Goal: Transaction & Acquisition: Obtain resource

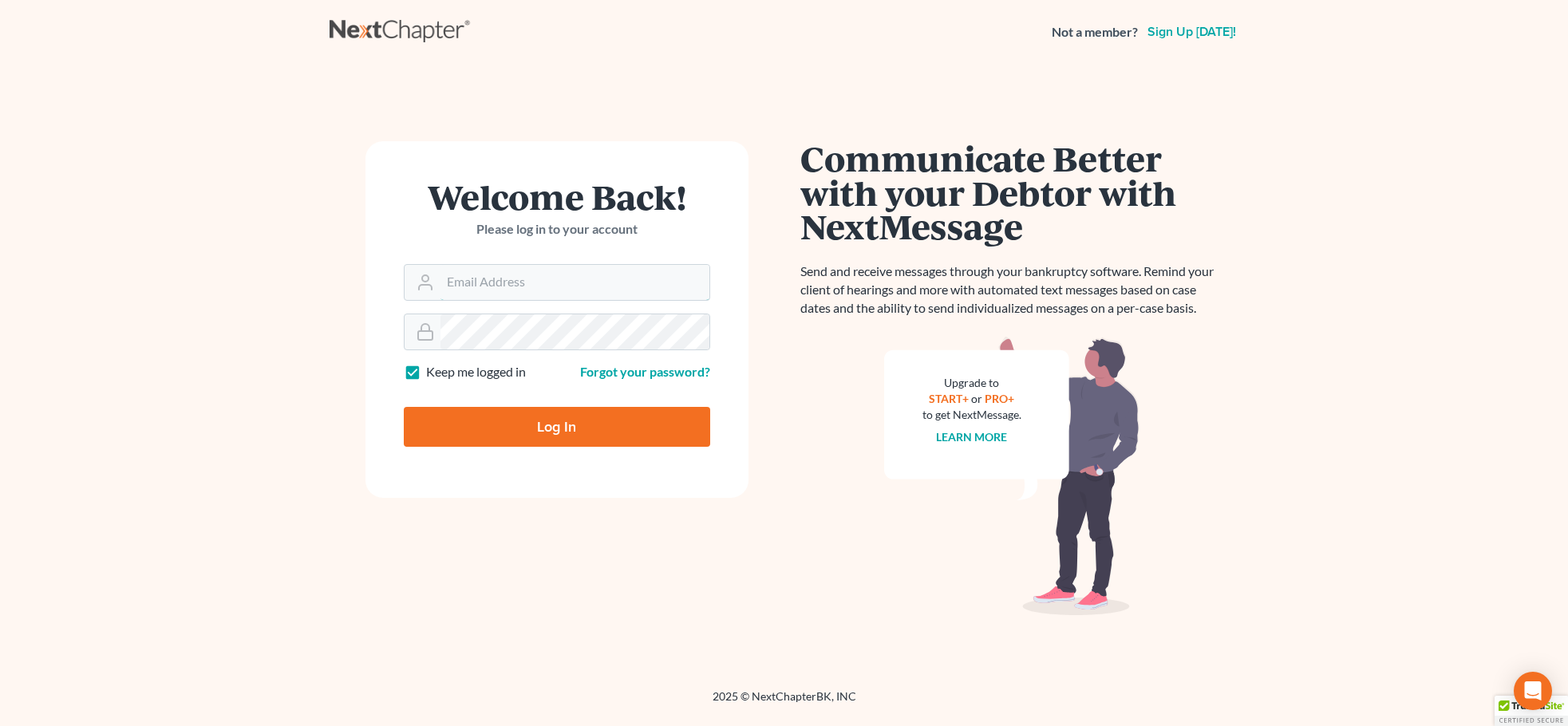
type input "[PERSON_NAME][EMAIL_ADDRESS][DOMAIN_NAME]"
click at [468, 419] on input "Log In" at bounding box center [557, 426] width 306 height 40
type input "Thinking..."
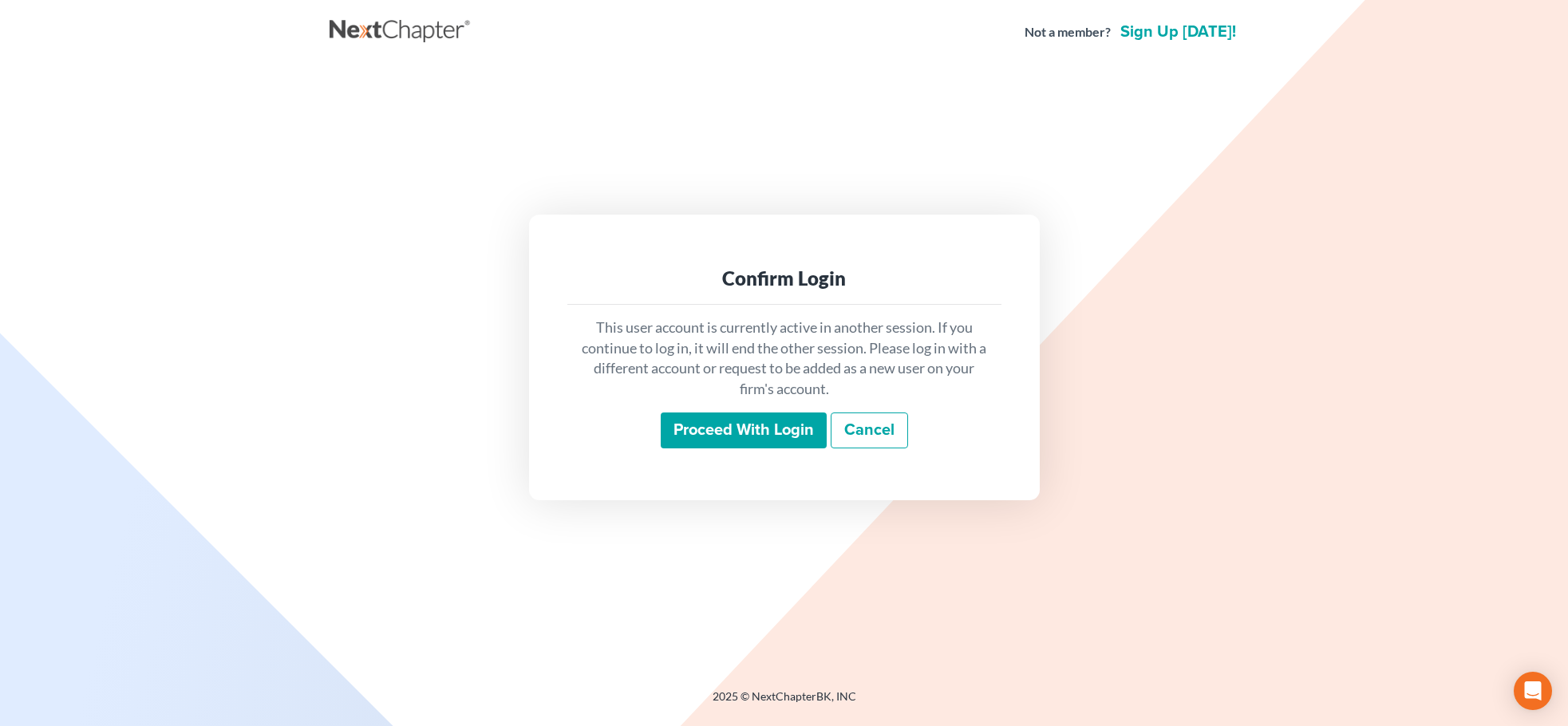
click at [666, 418] on input "Proceed with login" at bounding box center [743, 430] width 166 height 36
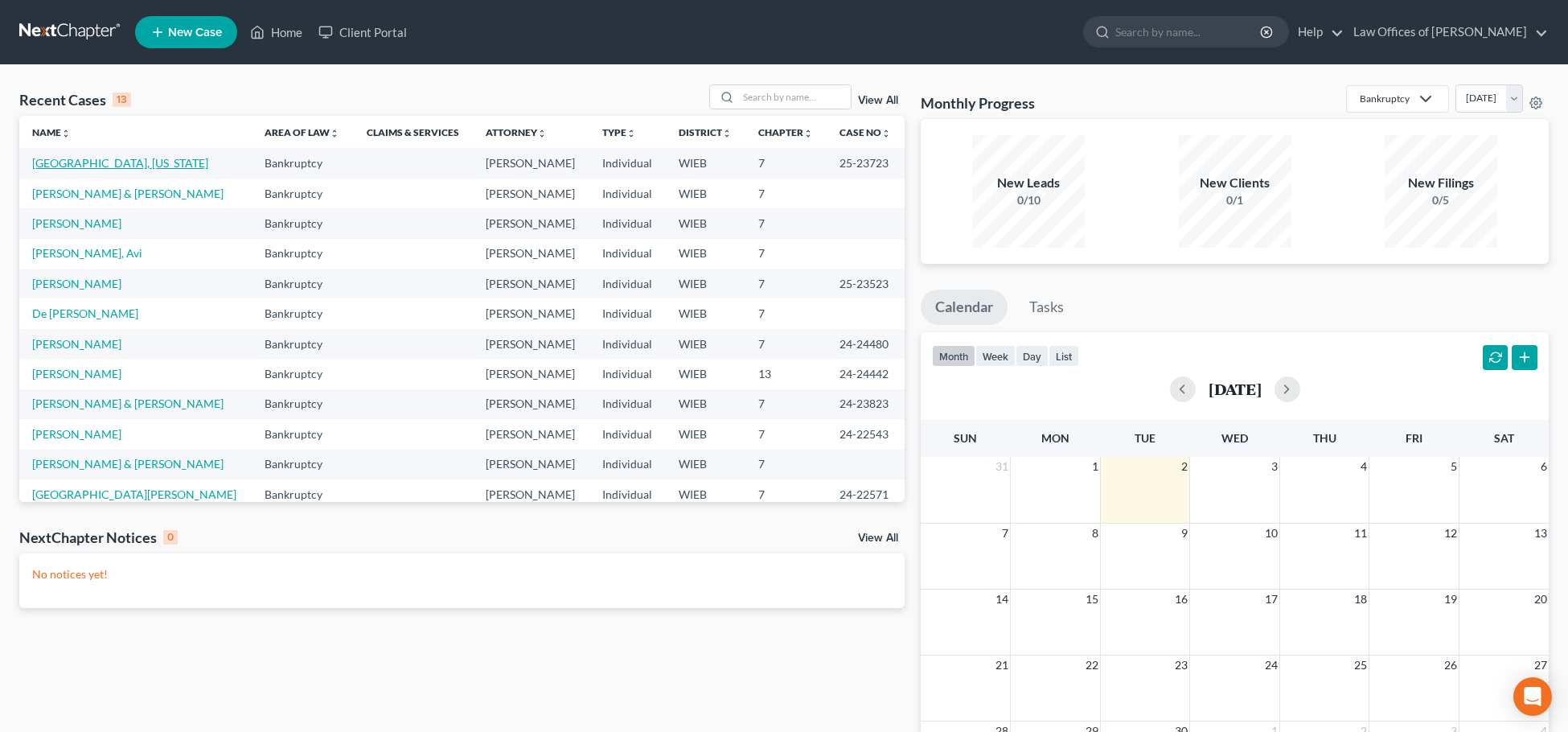
click at [68, 165] on link "Tate, Virginia" at bounding box center [120, 163] width 176 height 14
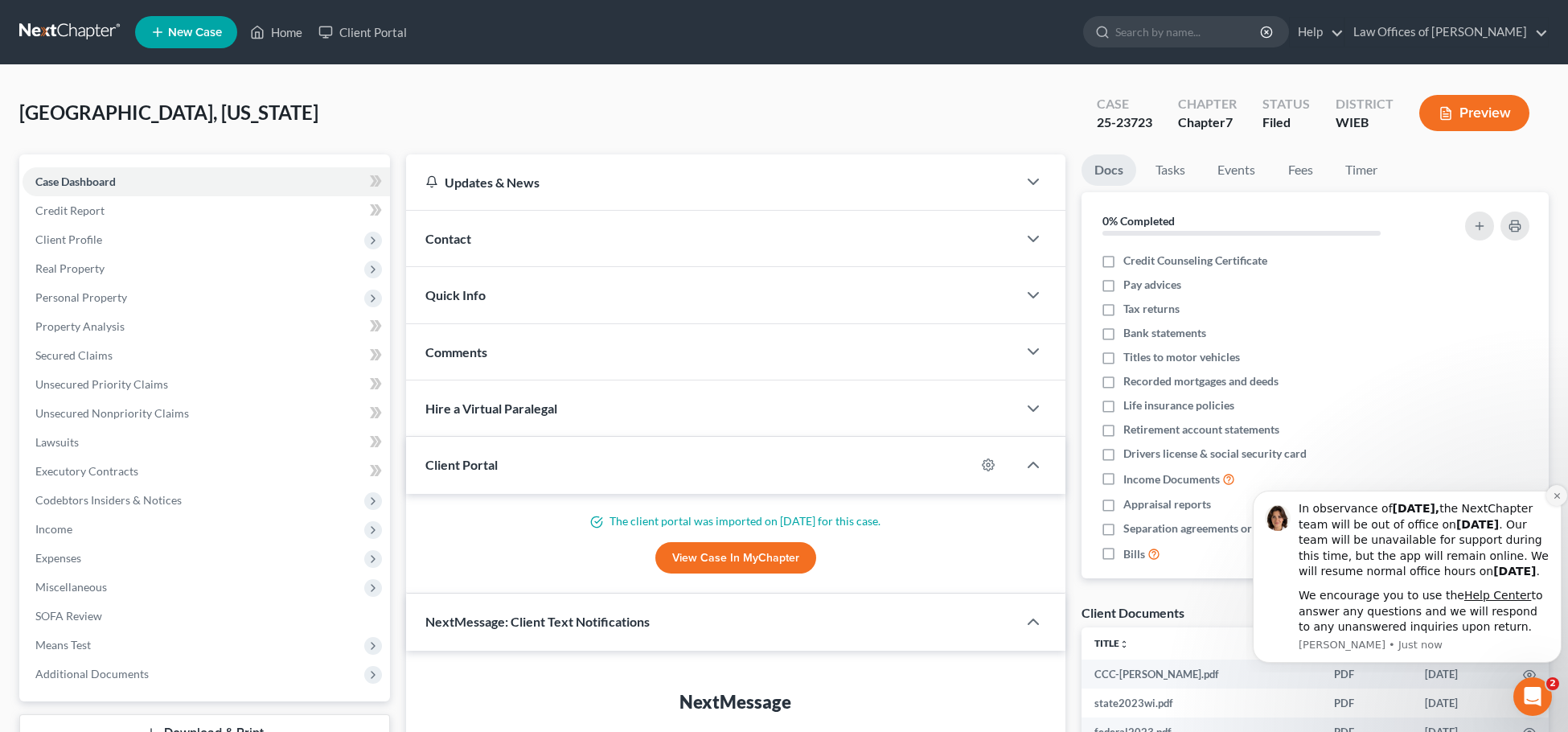
click at [1554, 492] on icon "Dismiss notification" at bounding box center [1557, 496] width 9 height 9
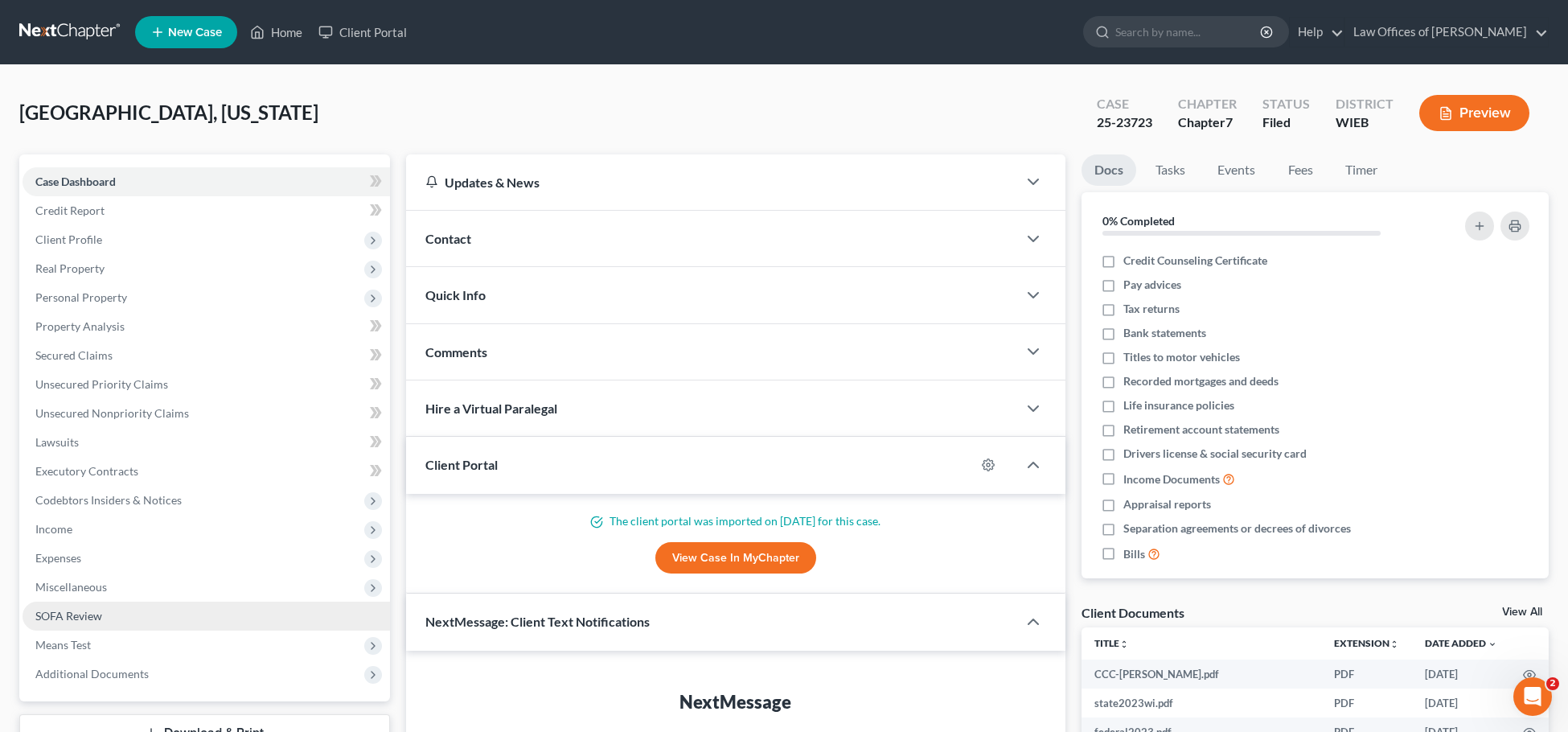
click at [85, 619] on span "SOFA Review" at bounding box center [68, 616] width 67 height 14
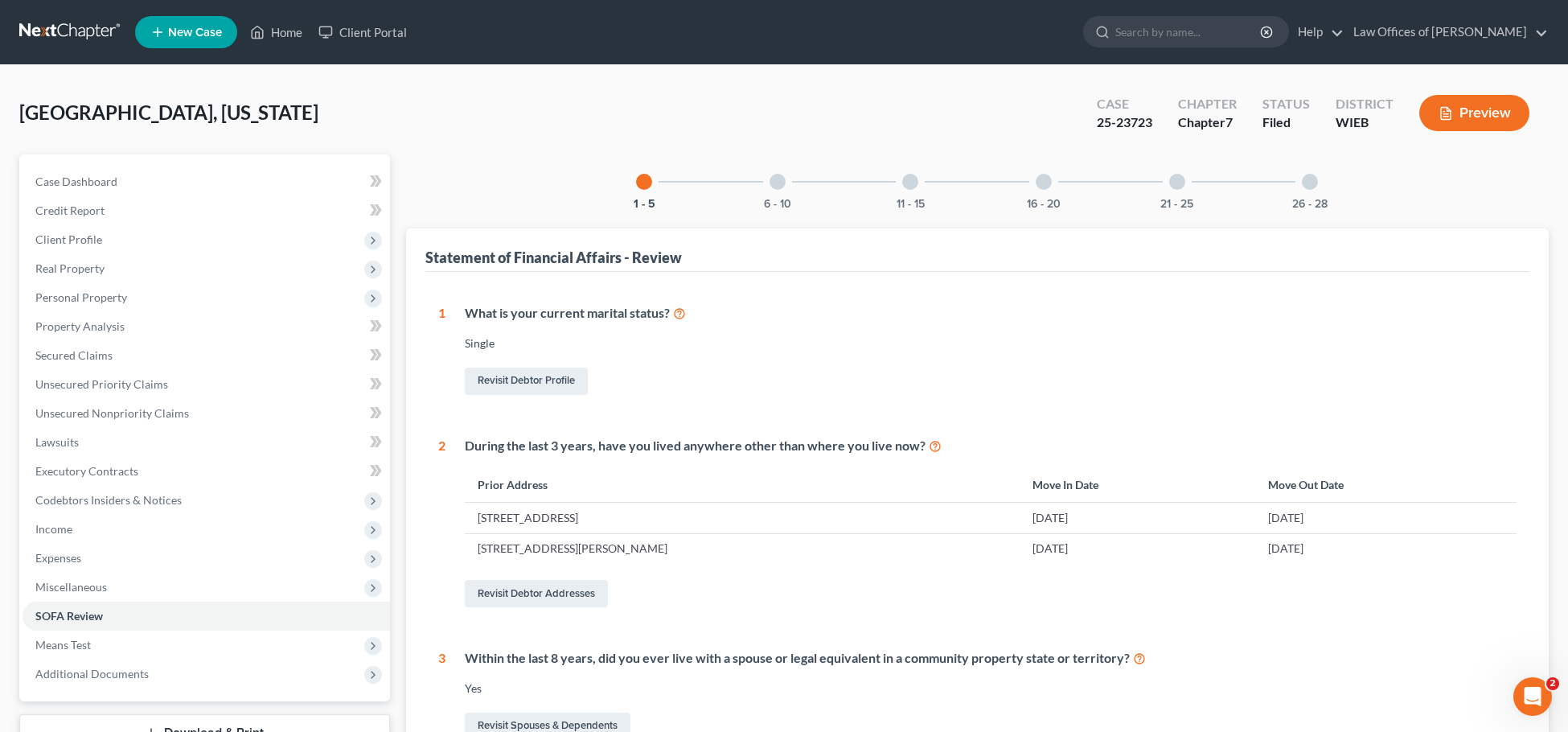
click at [1477, 107] on button "Preview" at bounding box center [1474, 113] width 110 height 36
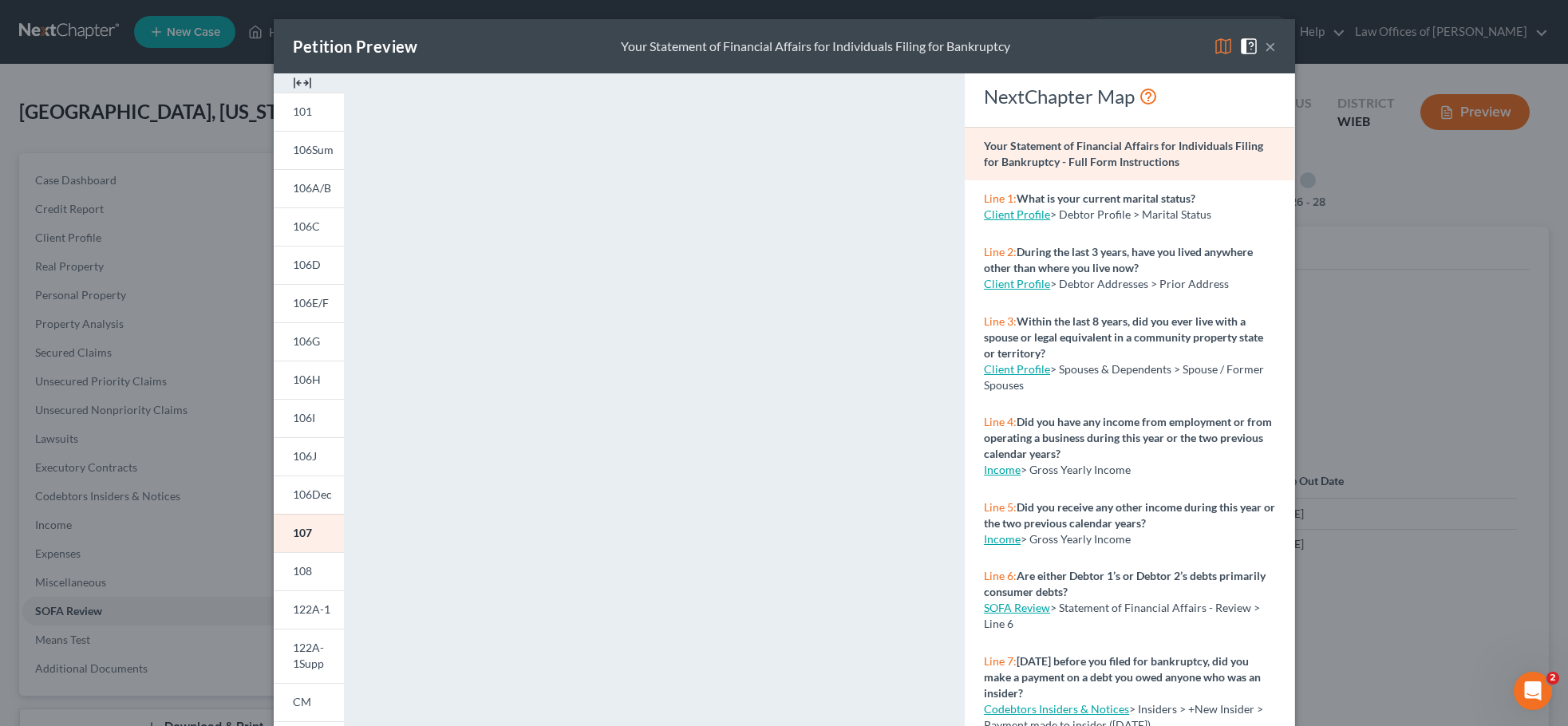
click at [1265, 47] on button "×" at bounding box center [1271, 46] width 11 height 19
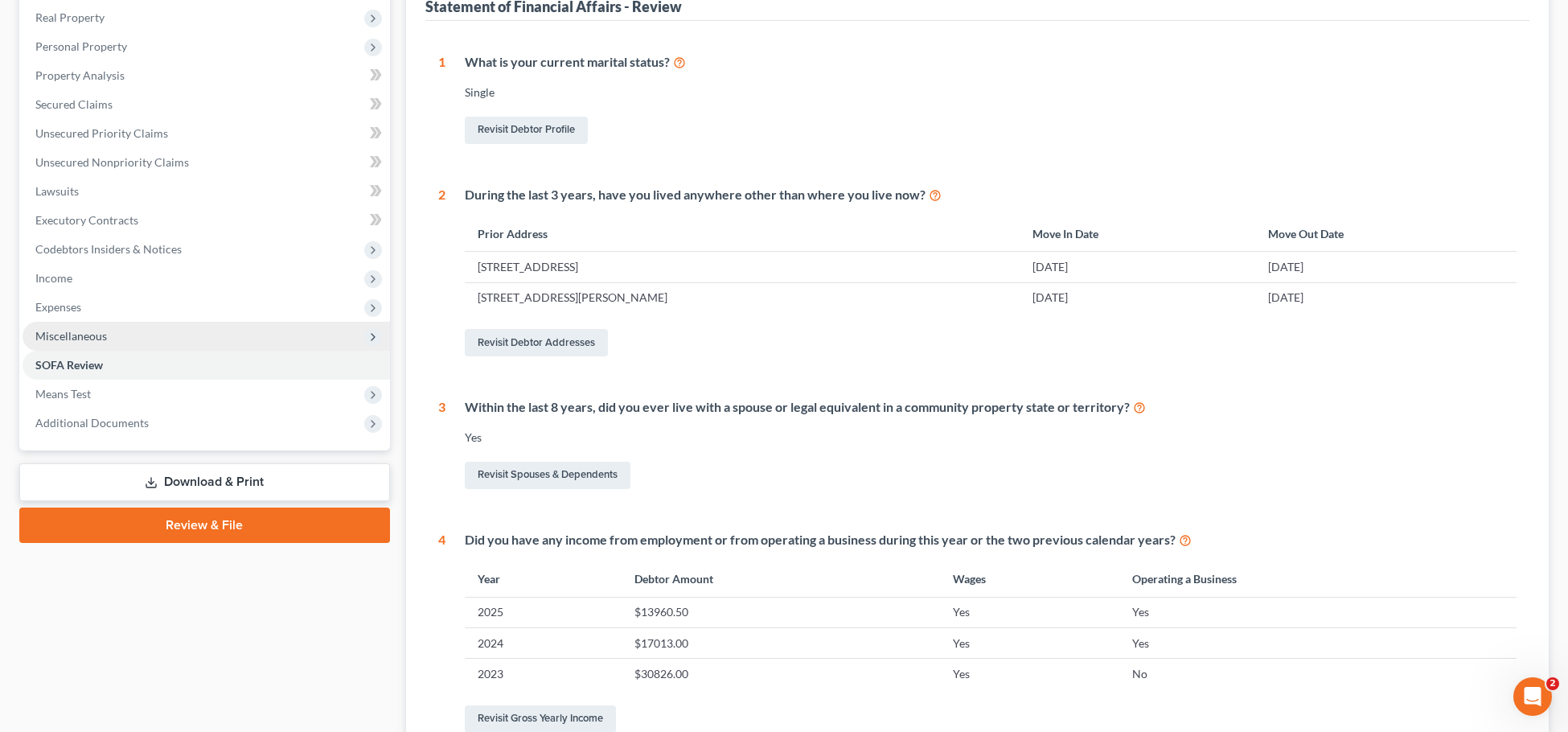
scroll to position [322, 0]
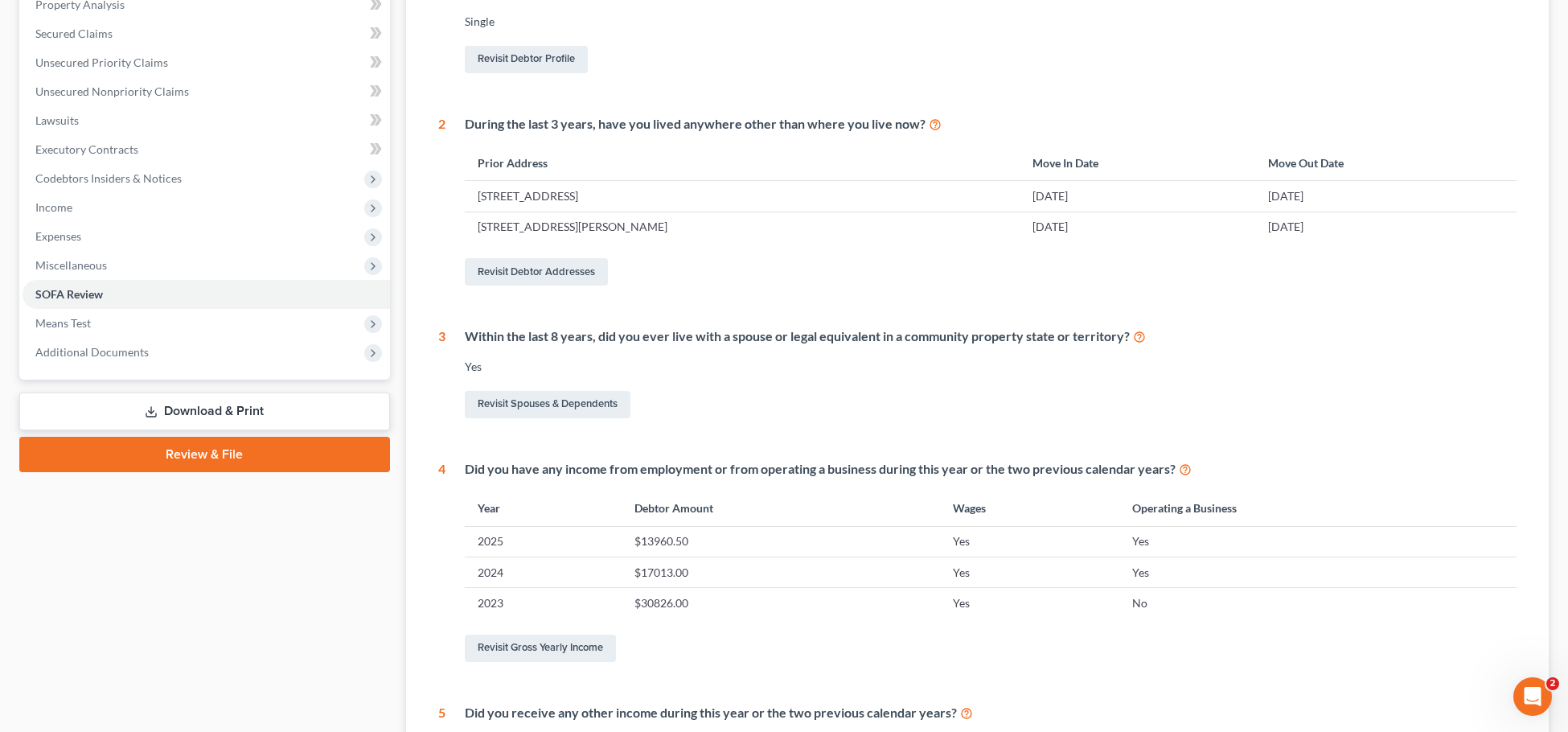
click at [217, 407] on link "Download & Print" at bounding box center [204, 411] width 370 height 37
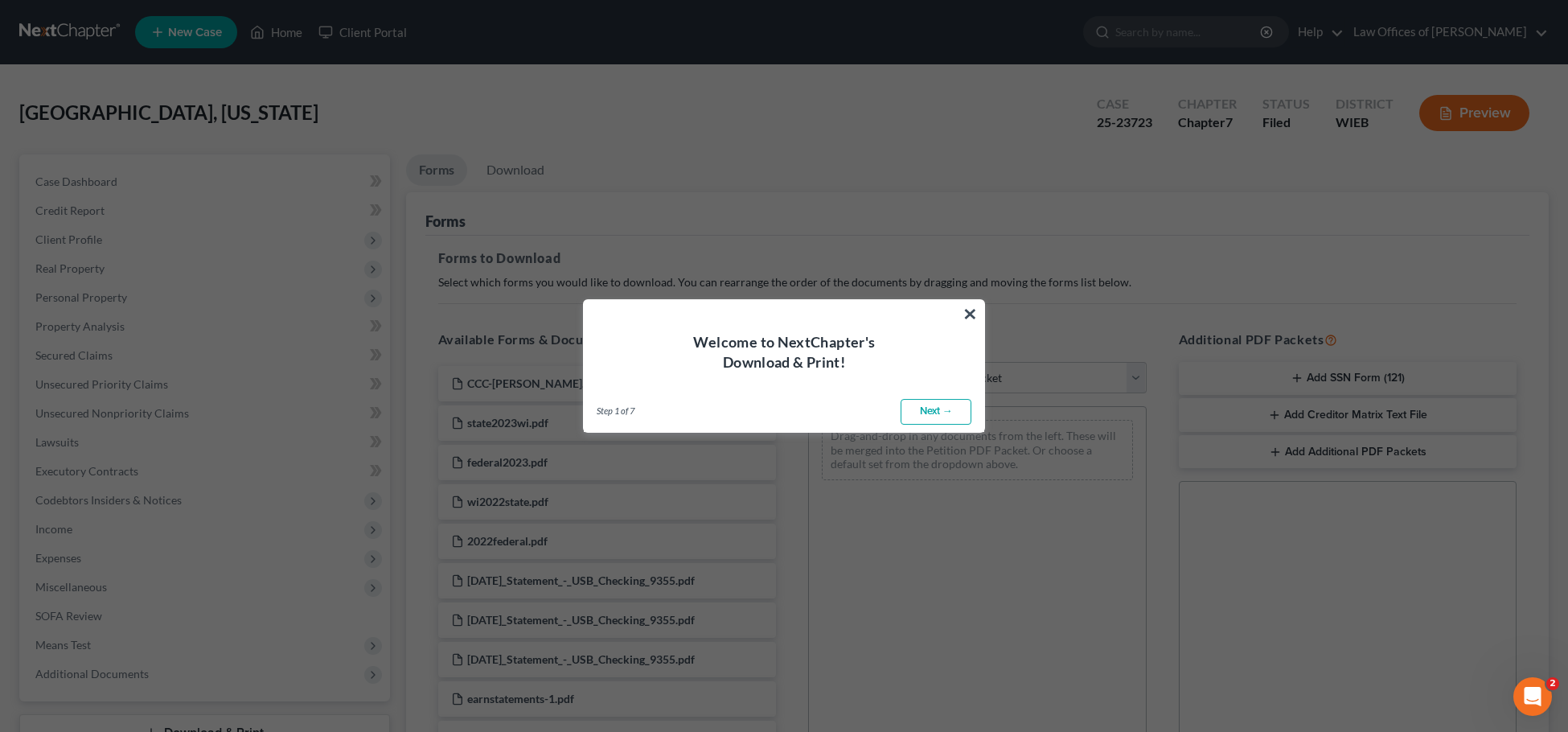
click at [922, 410] on link "Next →" at bounding box center [935, 412] width 71 height 26
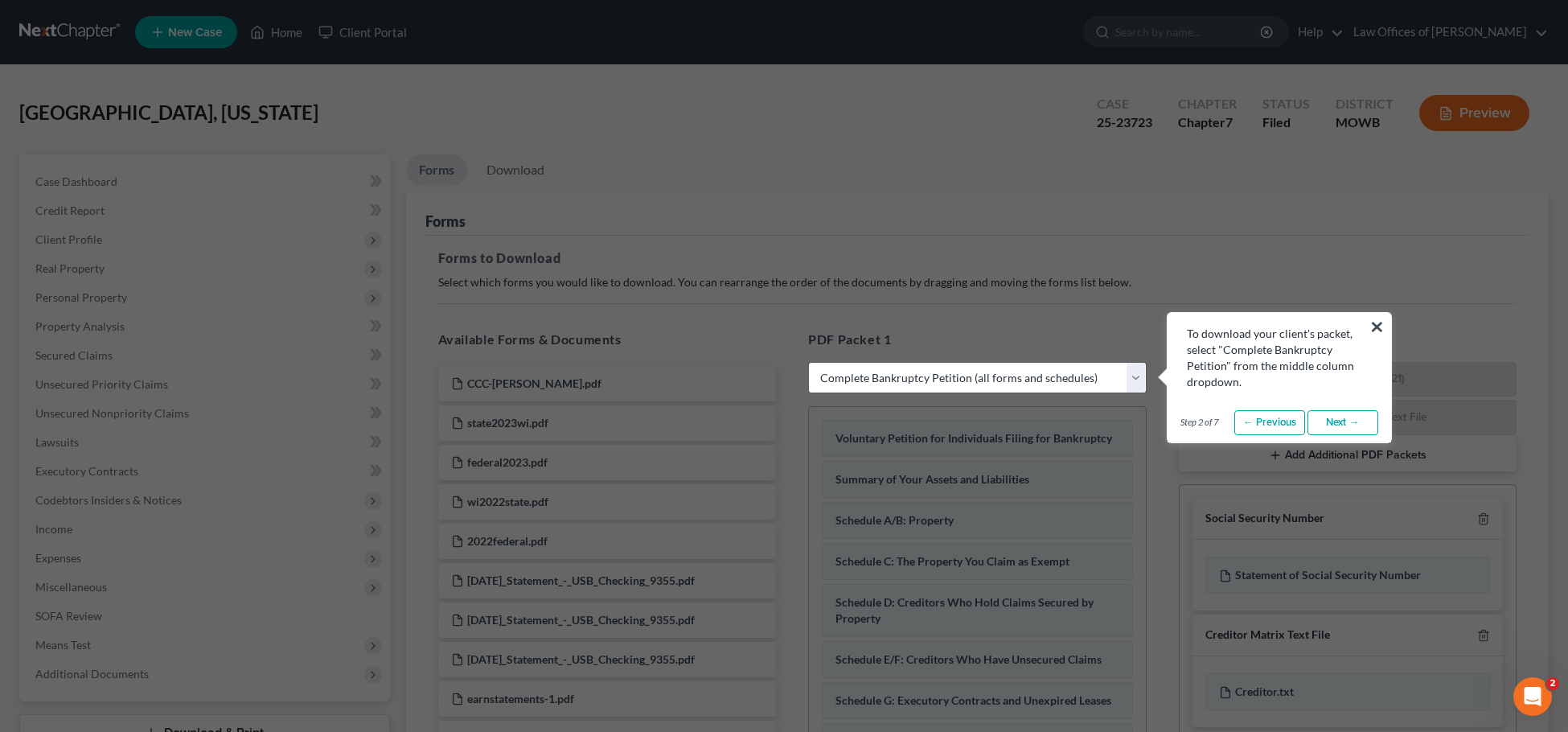
click at [1334, 423] on link "Next →" at bounding box center [1342, 423] width 71 height 26
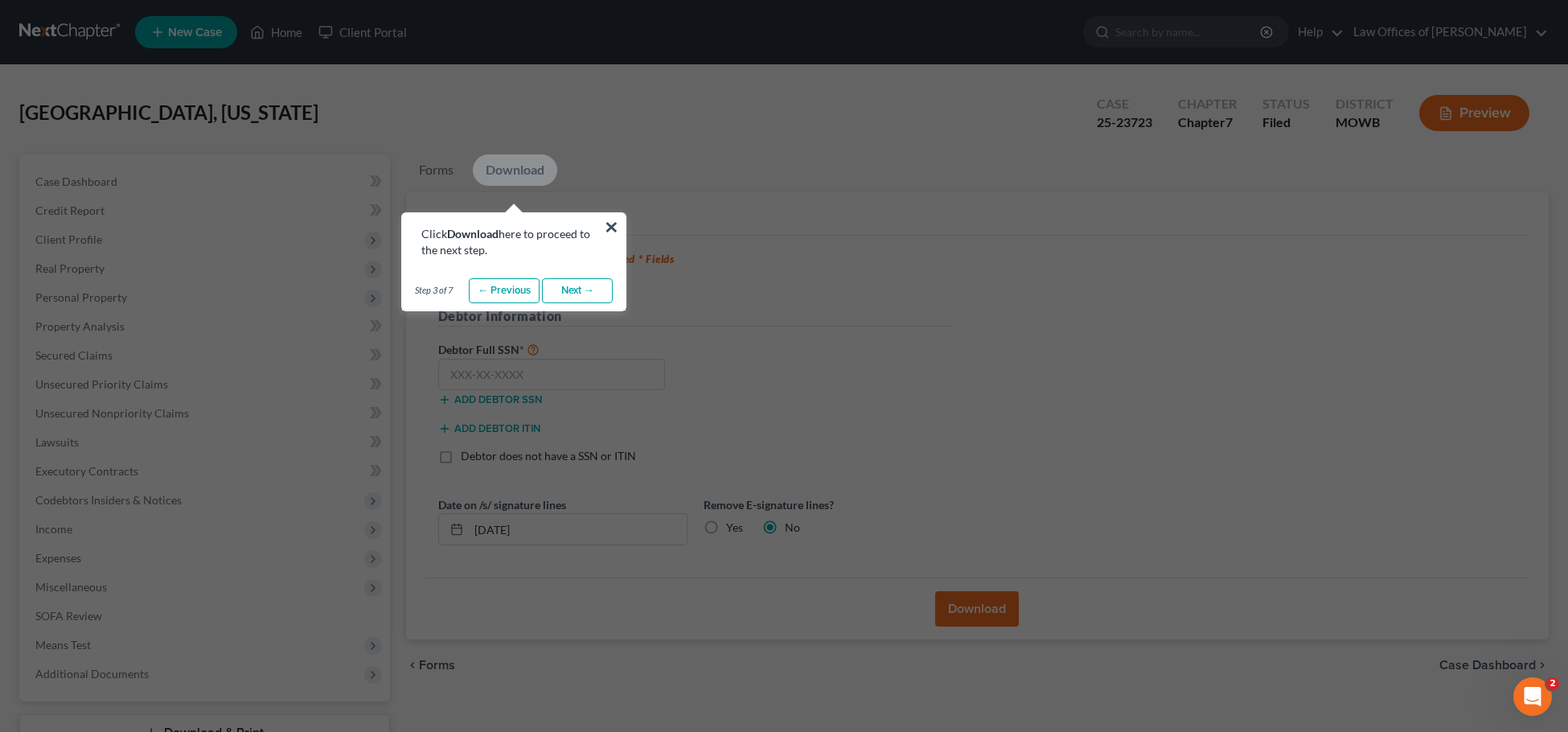
click at [581, 293] on link "Next →" at bounding box center [577, 291] width 71 height 26
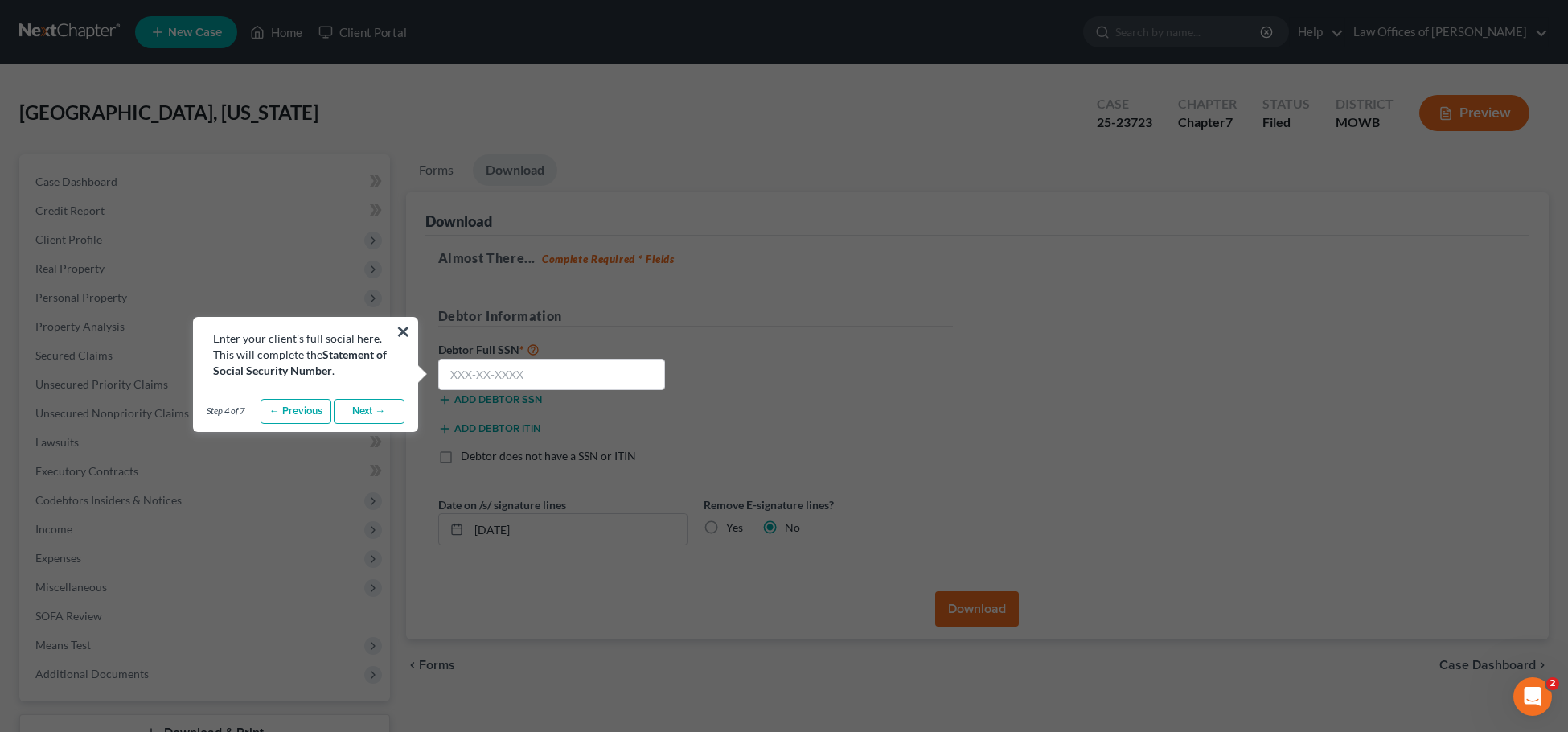
click at [360, 413] on link "Next →" at bounding box center [369, 412] width 71 height 26
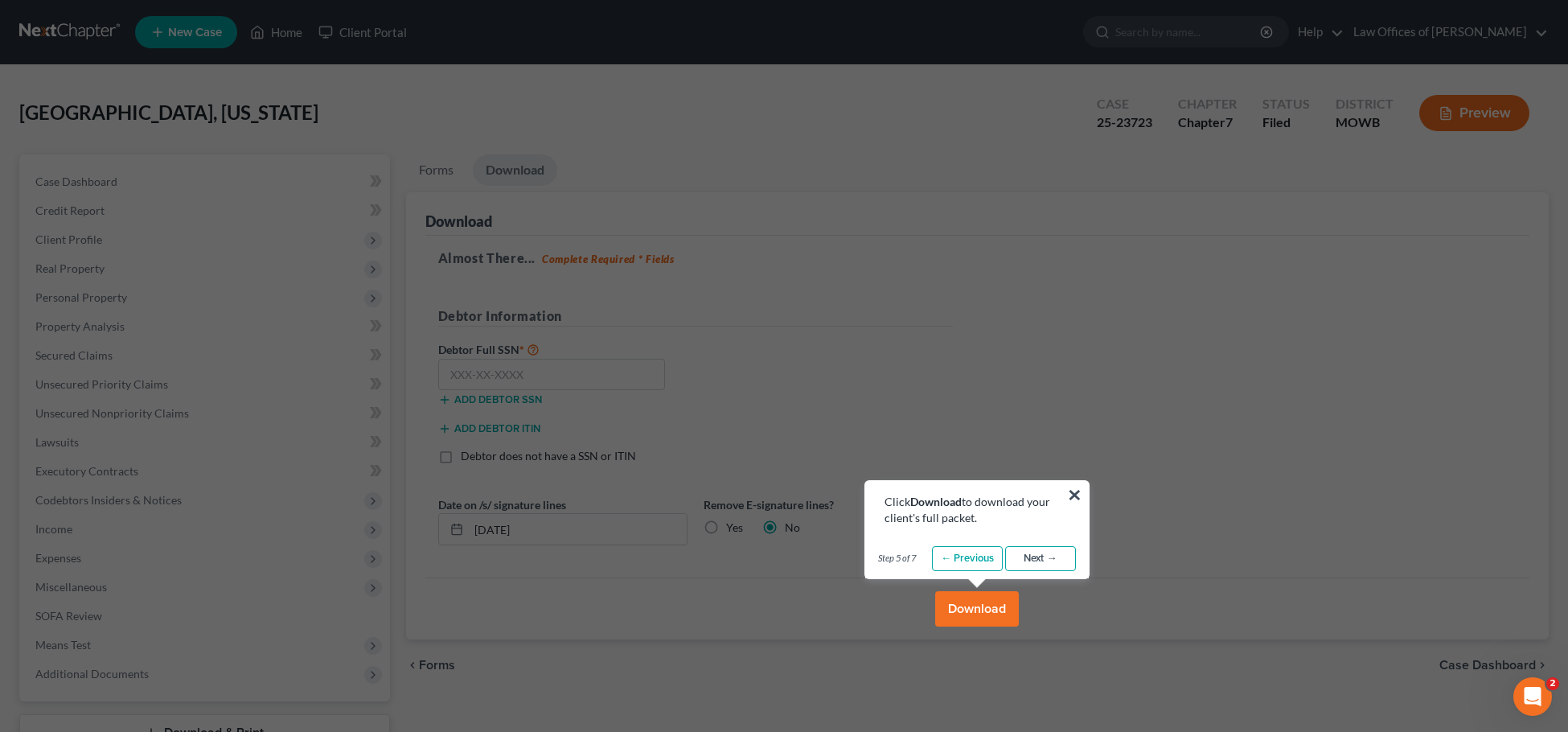
click at [1040, 552] on link "Next →" at bounding box center [1040, 559] width 71 height 26
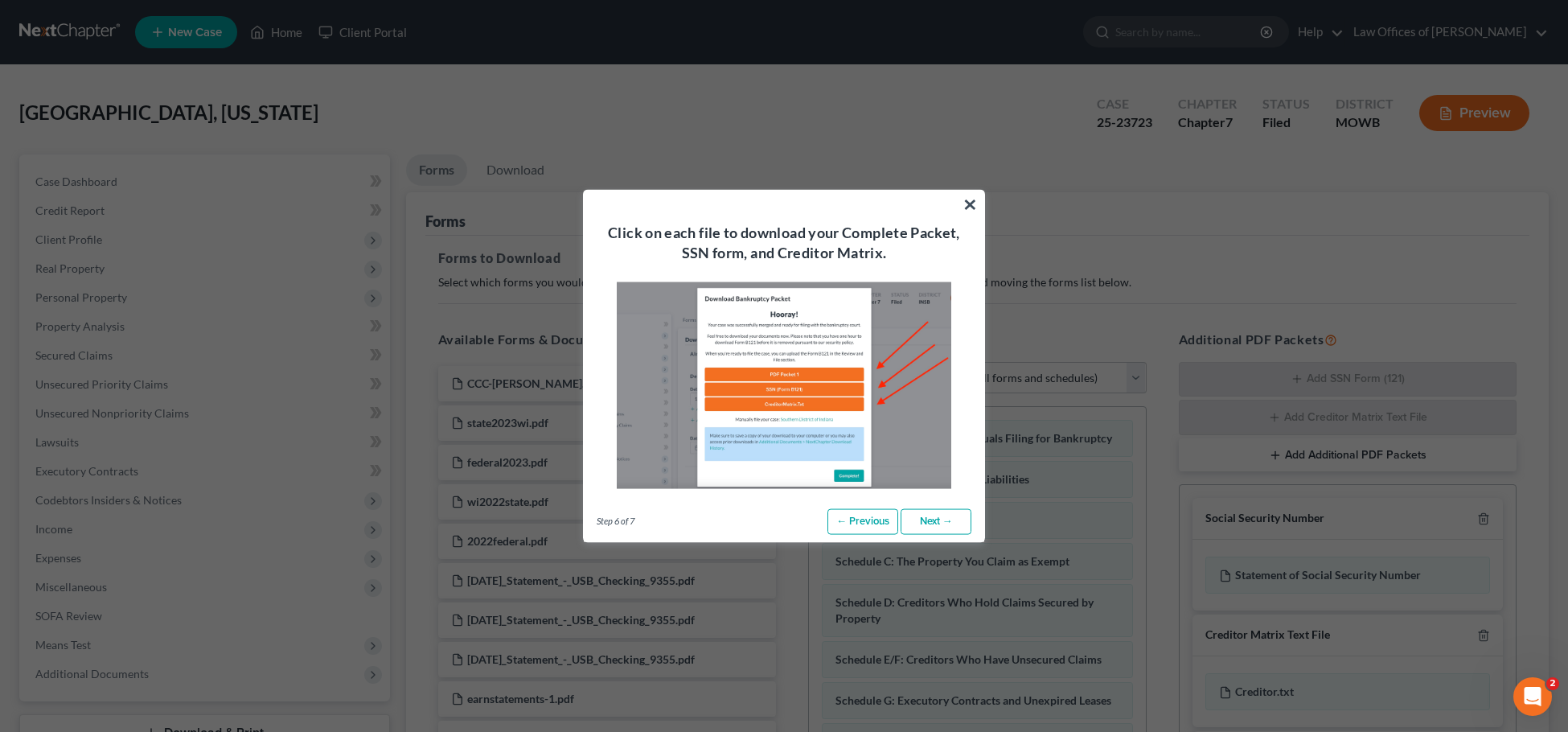
click at [926, 515] on link "Next →" at bounding box center [935, 522] width 71 height 26
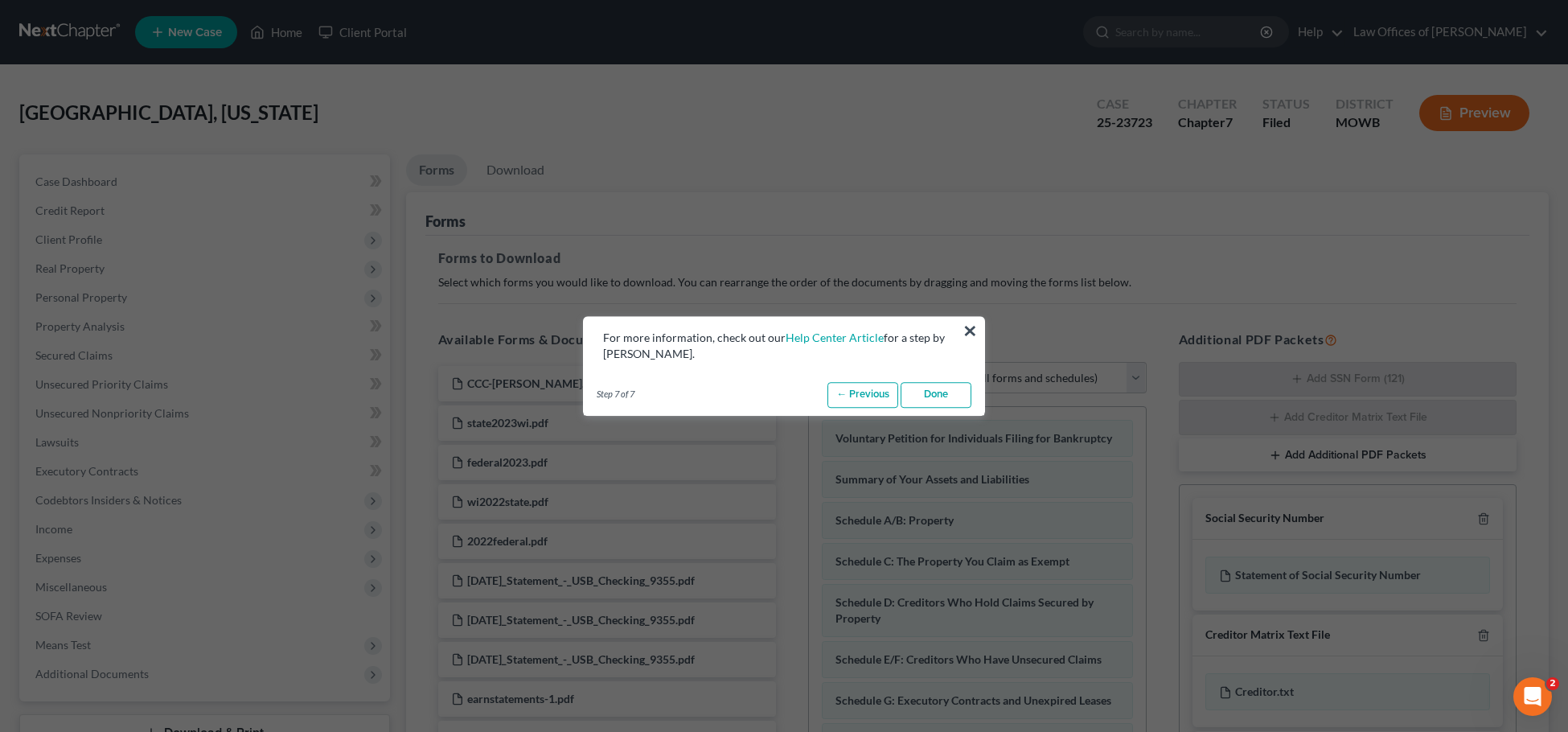
click at [934, 393] on link "Done" at bounding box center [935, 395] width 71 height 26
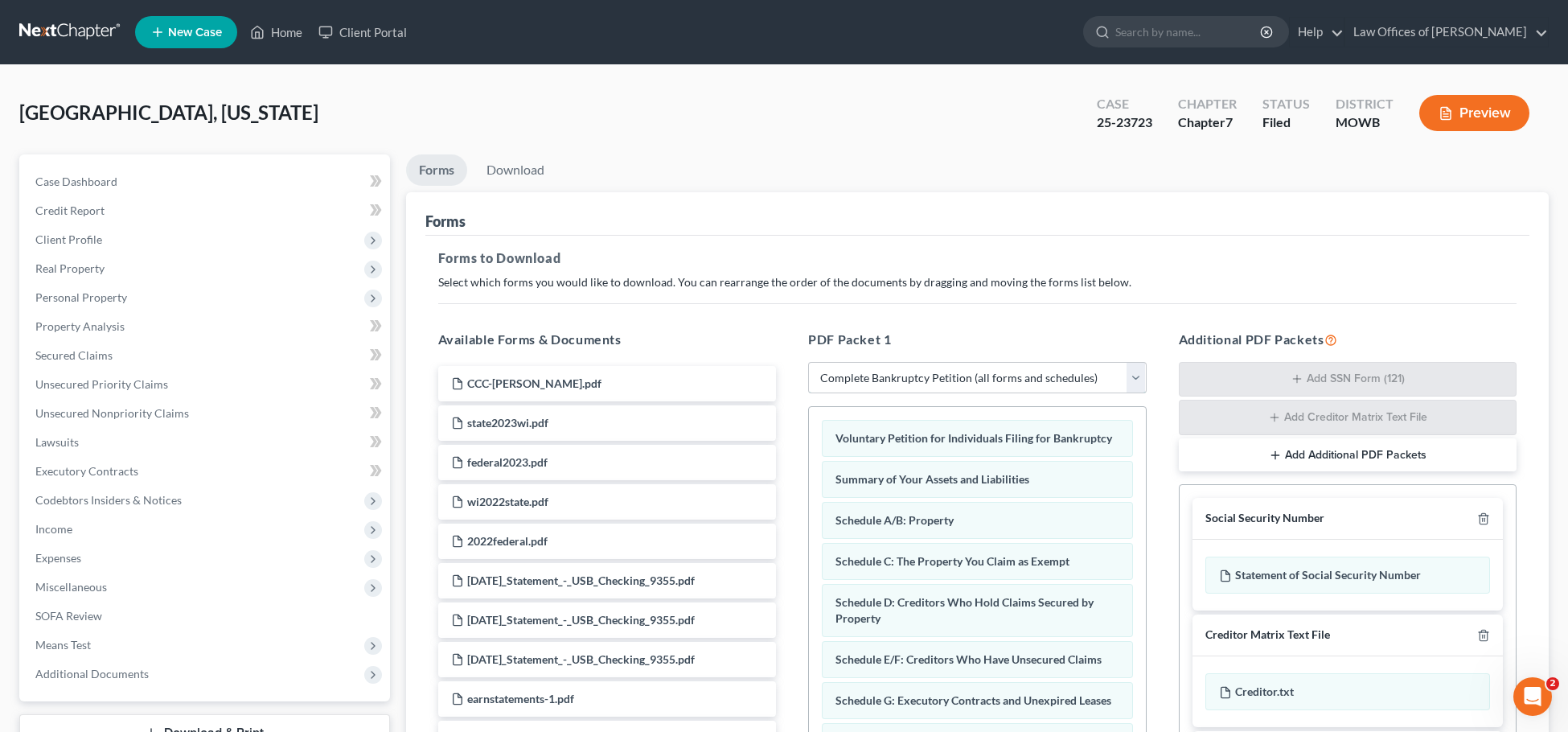
click at [1137, 377] on select "Choose Default Petition PDF Packet Complete Bankruptcy Petition (all forms and …" at bounding box center [978, 379] width 339 height 33
select select "2"
click at [808, 362] on select "Choose Default Petition PDF Packet Complete Bankruptcy Petition (all forms and …" at bounding box center [978, 379] width 339 height 33
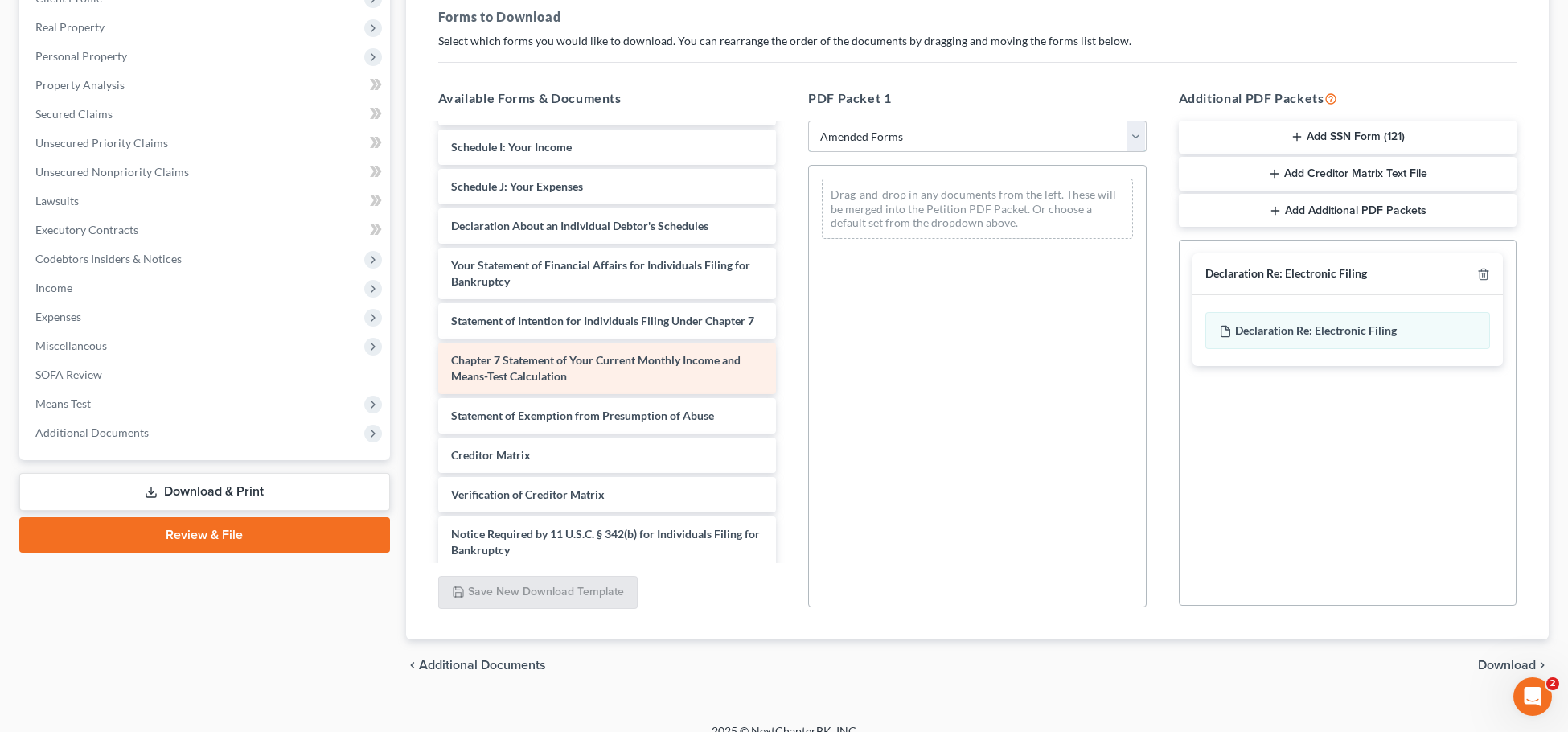
scroll to position [230, 0]
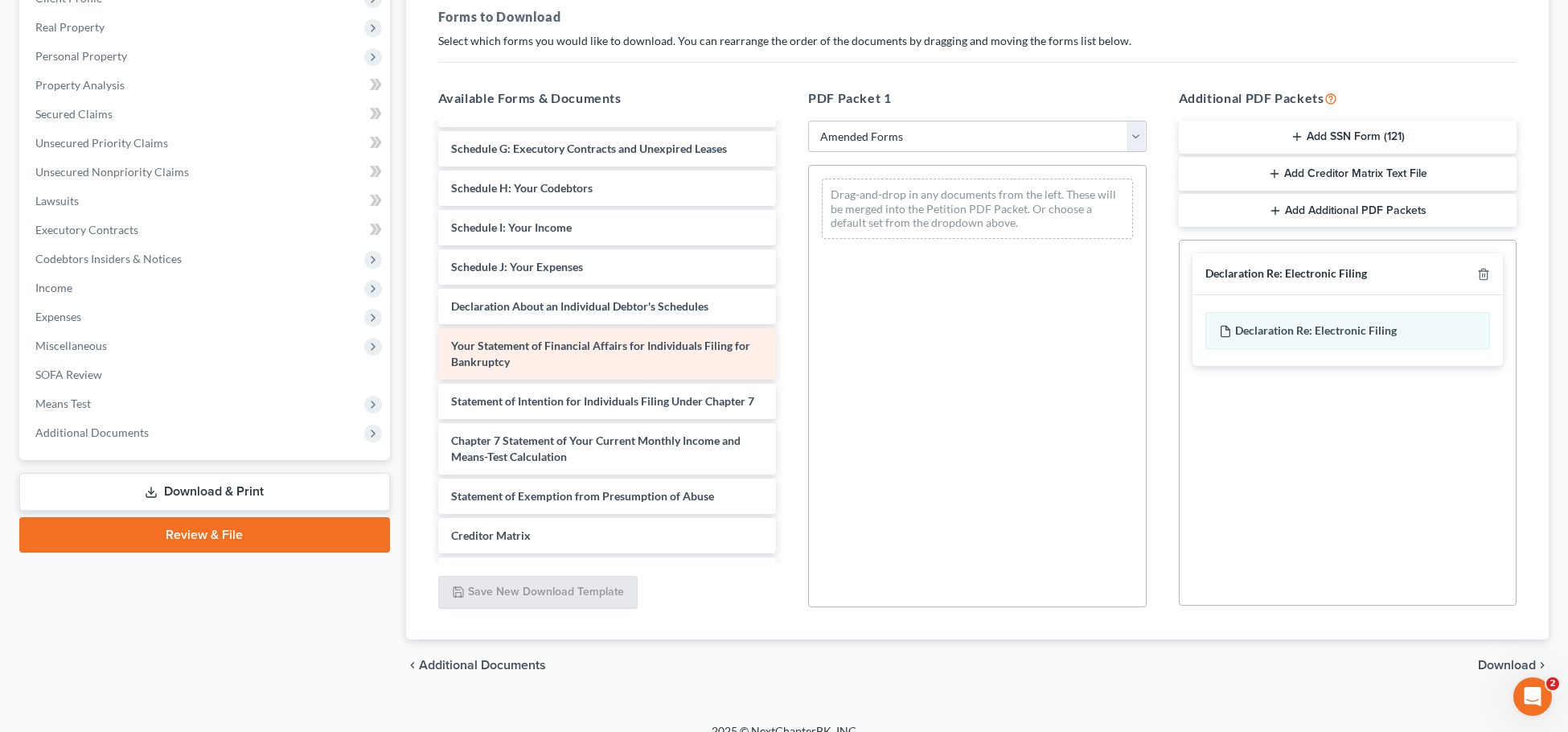
click at [612, 379] on div "Your Statement of Financial Affairs for Individuals Filing for Bankruptcy" at bounding box center [607, 353] width 339 height 51
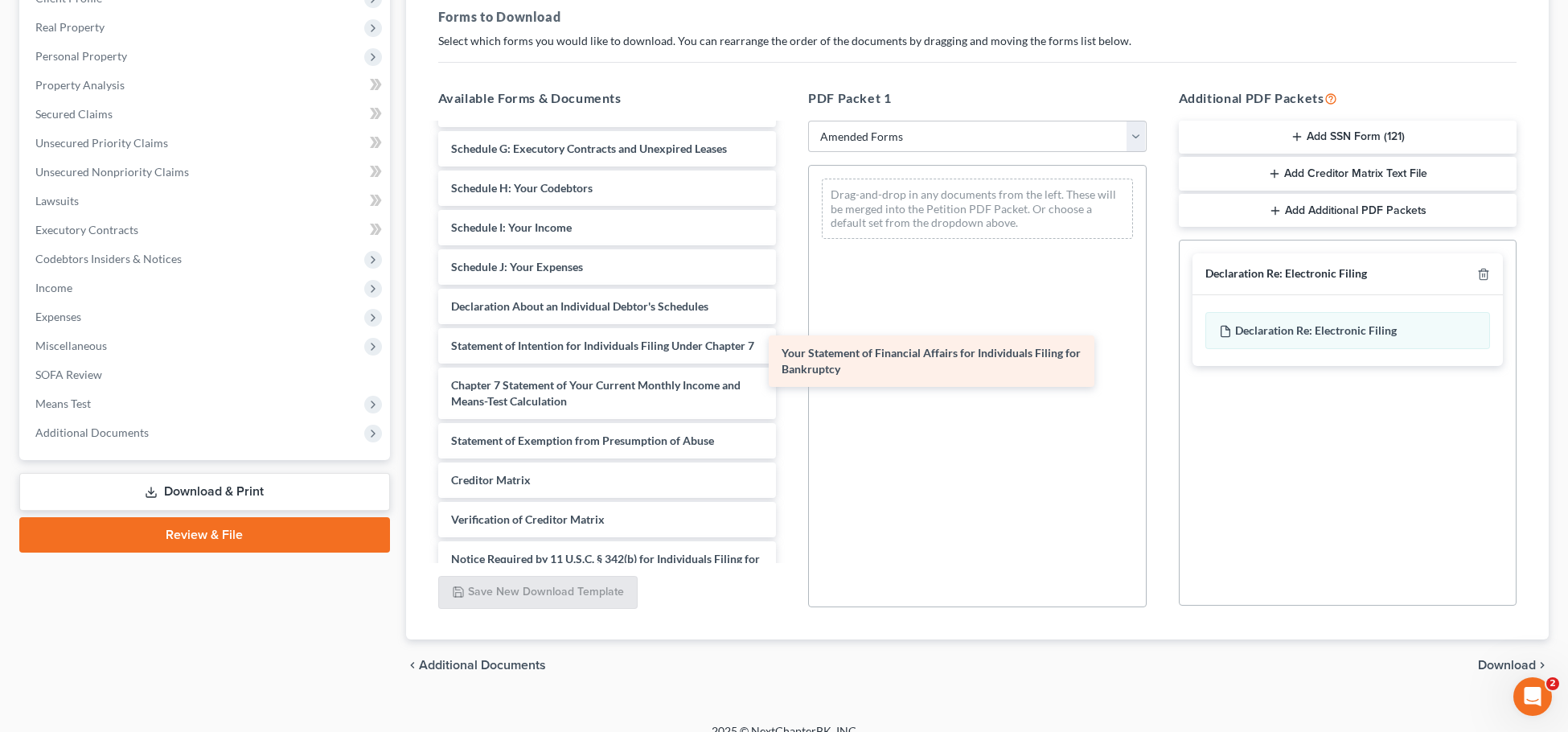
drag, startPoint x: 586, startPoint y: 378, endPoint x: 926, endPoint y: 368, distance: 340.1
click at [790, 368] on div "Your Statement of Financial Affairs for Individuals Filing for Bankruptcy Volun…" at bounding box center [608, 264] width 365 height 738
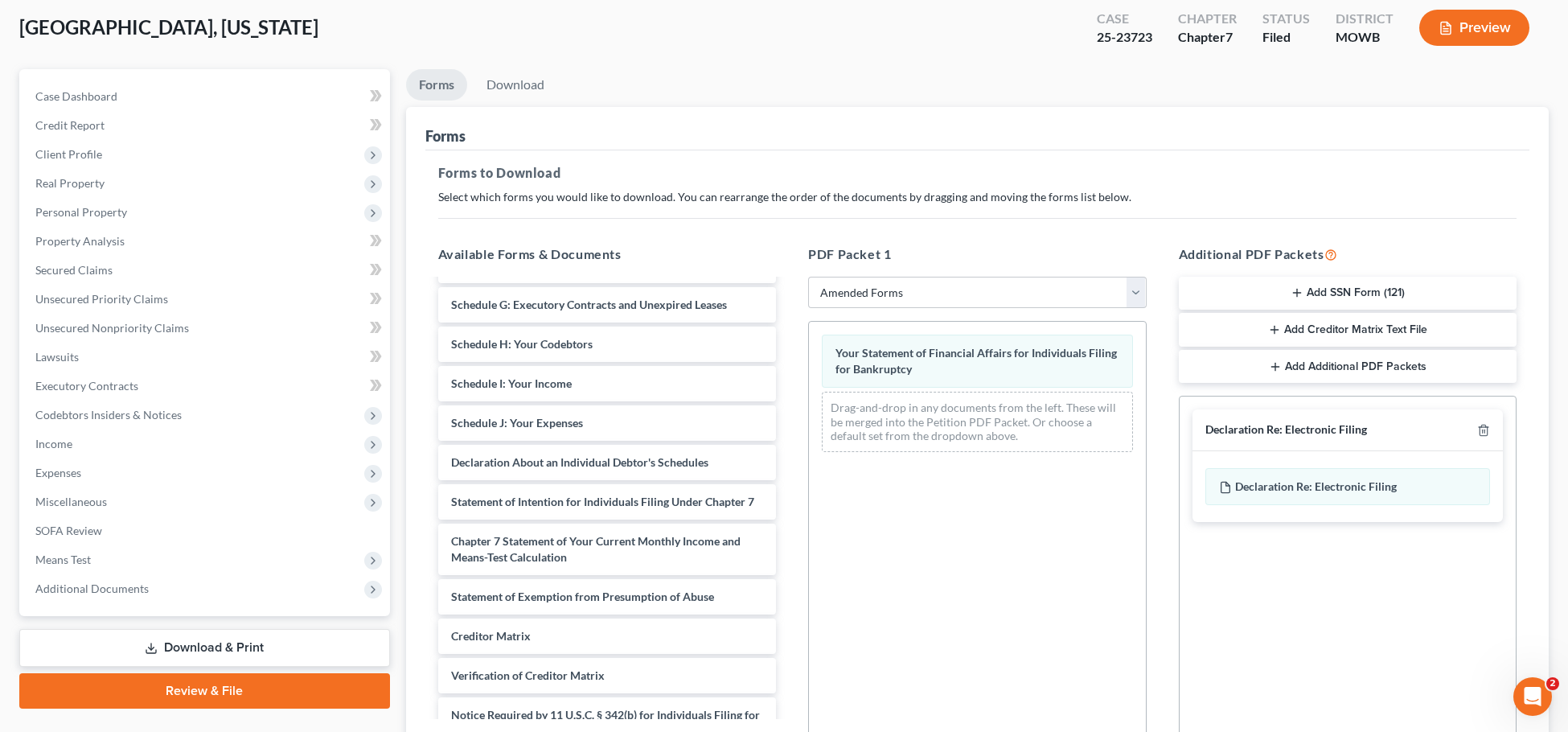
scroll to position [261, 0]
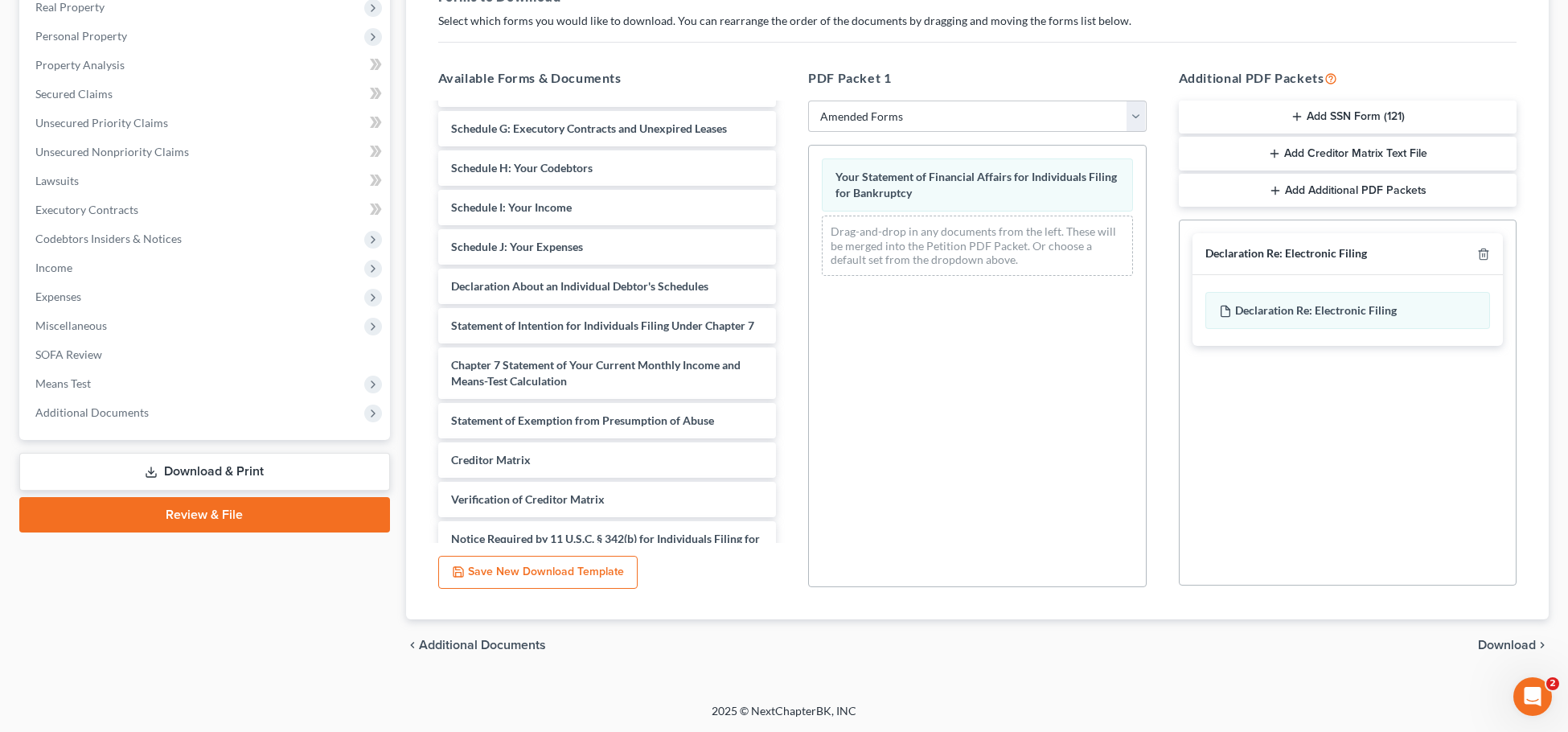
click at [1504, 644] on span "Download" at bounding box center [1507, 645] width 58 height 13
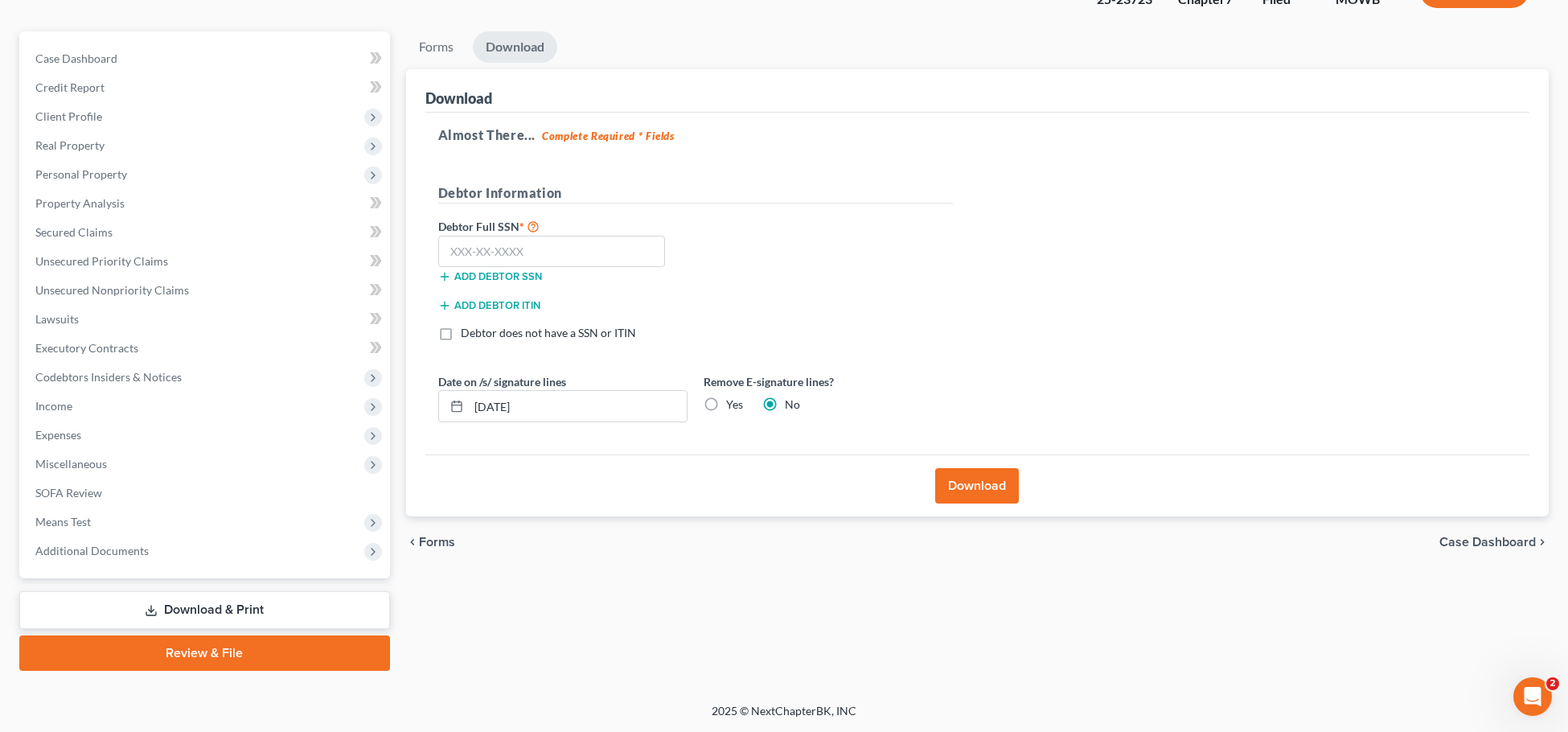
scroll to position [123, 0]
click at [594, 248] on input "text" at bounding box center [552, 252] width 228 height 33
click at [540, 266] on input "text" at bounding box center [552, 252] width 228 height 33
type input "387-90-7098"
click at [1003, 487] on button "Download" at bounding box center [977, 485] width 84 height 35
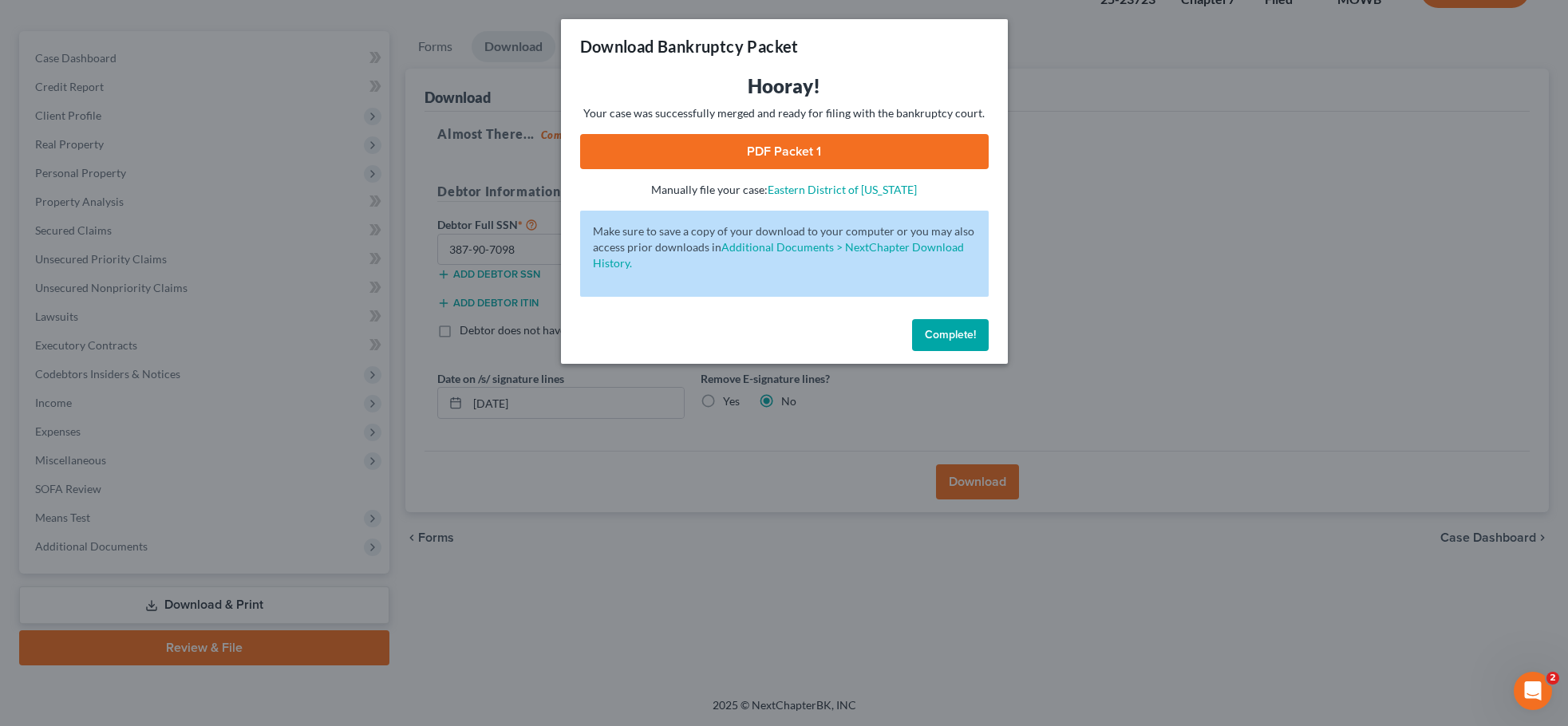
click at [850, 154] on link "PDF Packet 1" at bounding box center [784, 151] width 409 height 35
drag, startPoint x: 967, startPoint y: 337, endPoint x: 958, endPoint y: 332, distance: 10.3
click at [967, 337] on span "Complete!" at bounding box center [950, 334] width 51 height 14
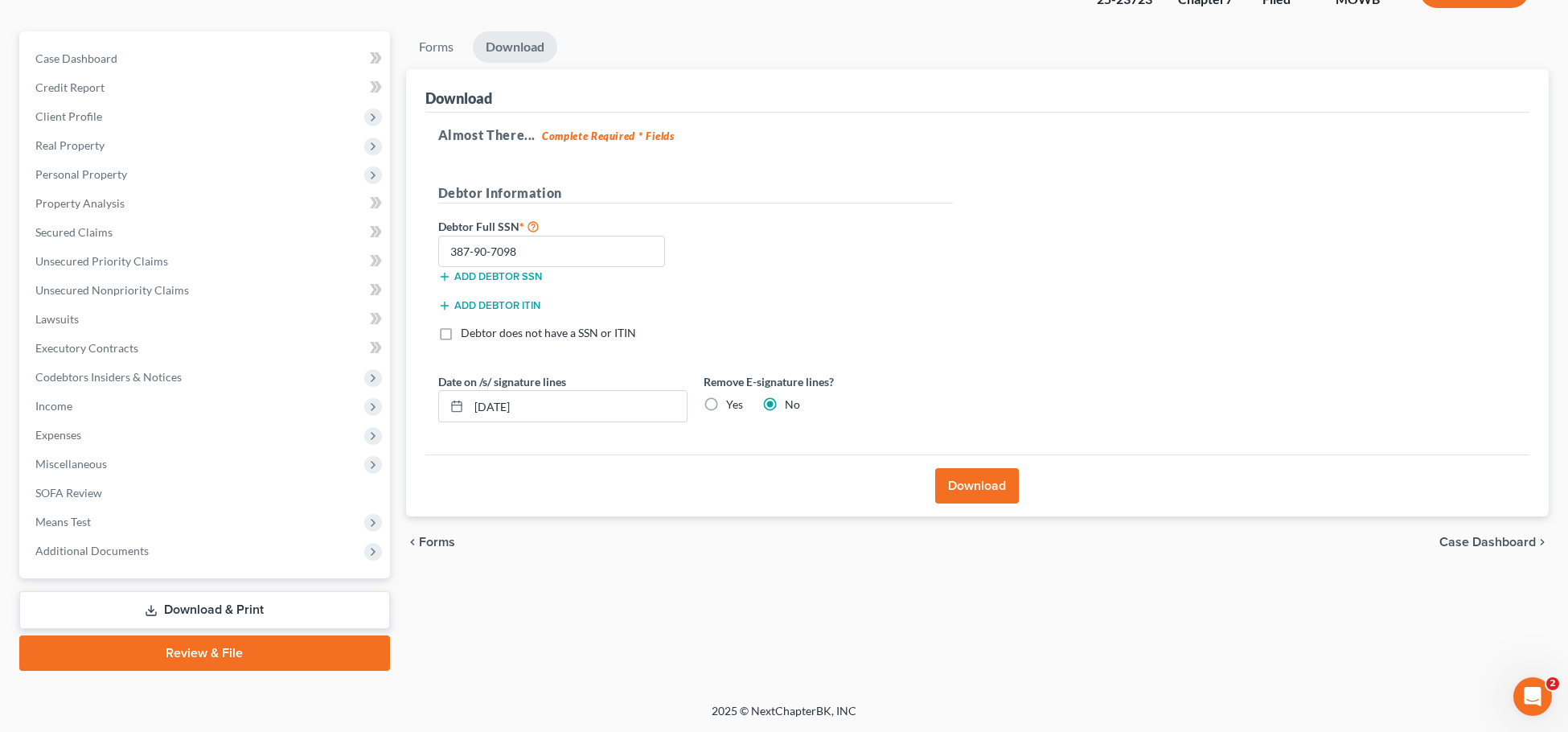
click at [270, 665] on link "Review & File" at bounding box center [204, 652] width 370 height 35
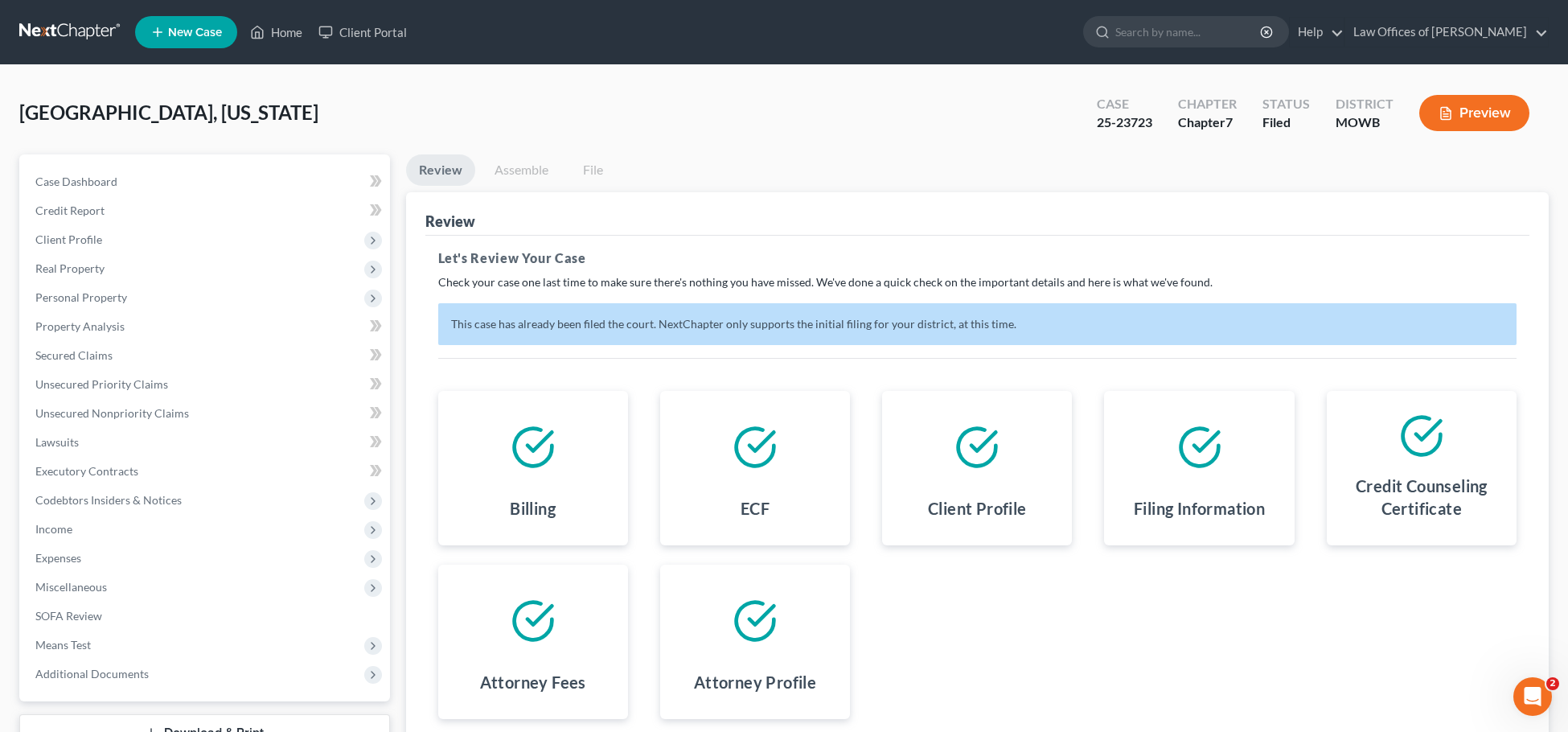
click at [1452, 119] on icon "button" at bounding box center [1446, 113] width 15 height 15
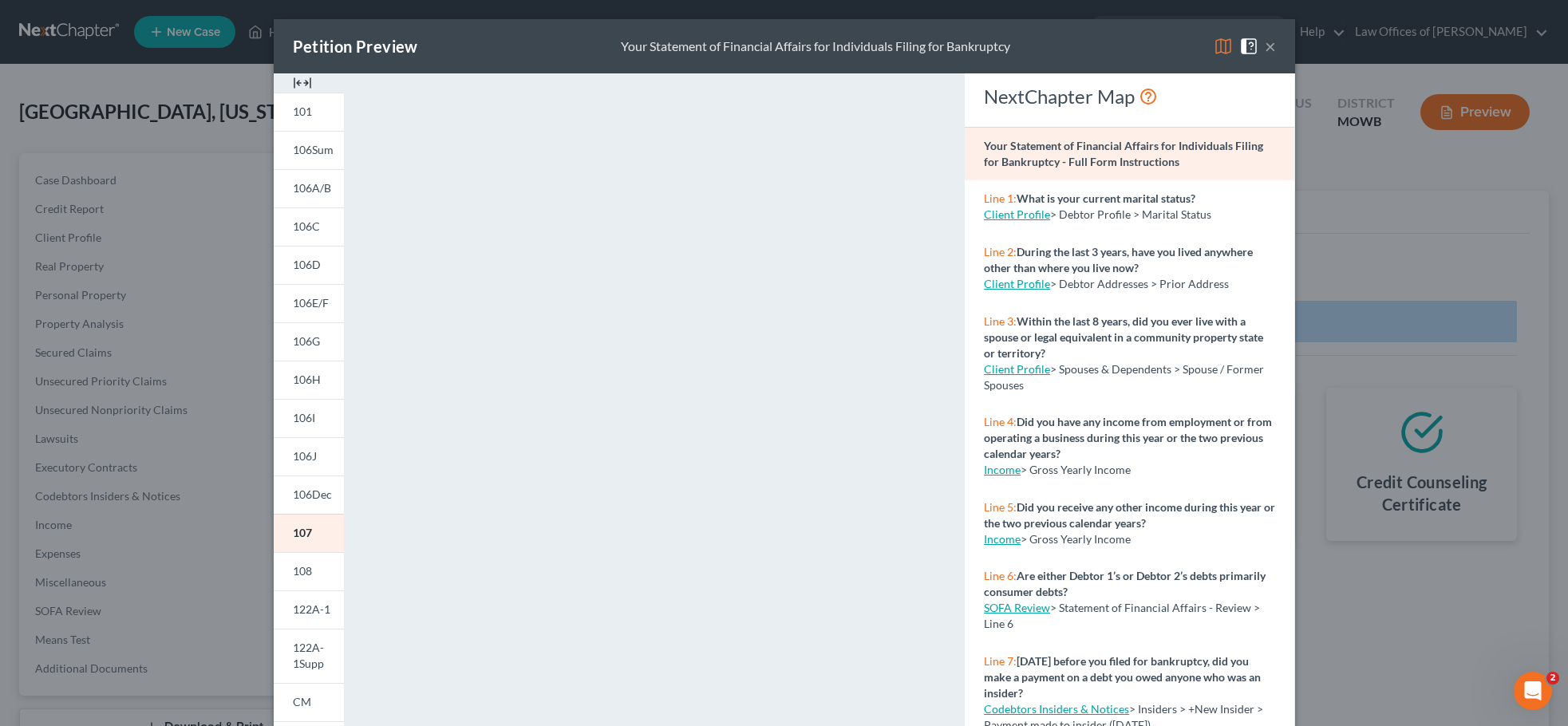
click at [1265, 48] on button "×" at bounding box center [1271, 46] width 11 height 19
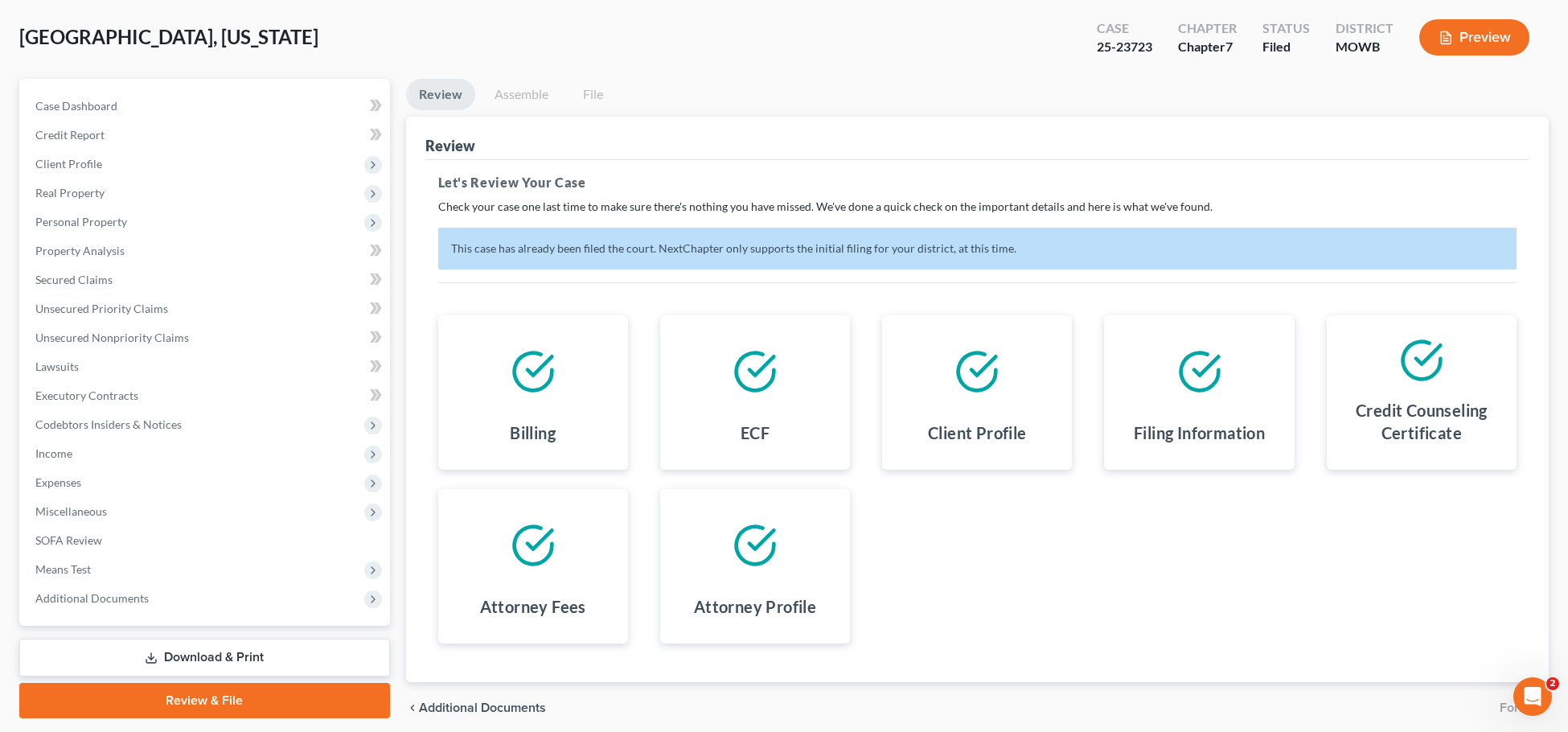
scroll to position [138, 0]
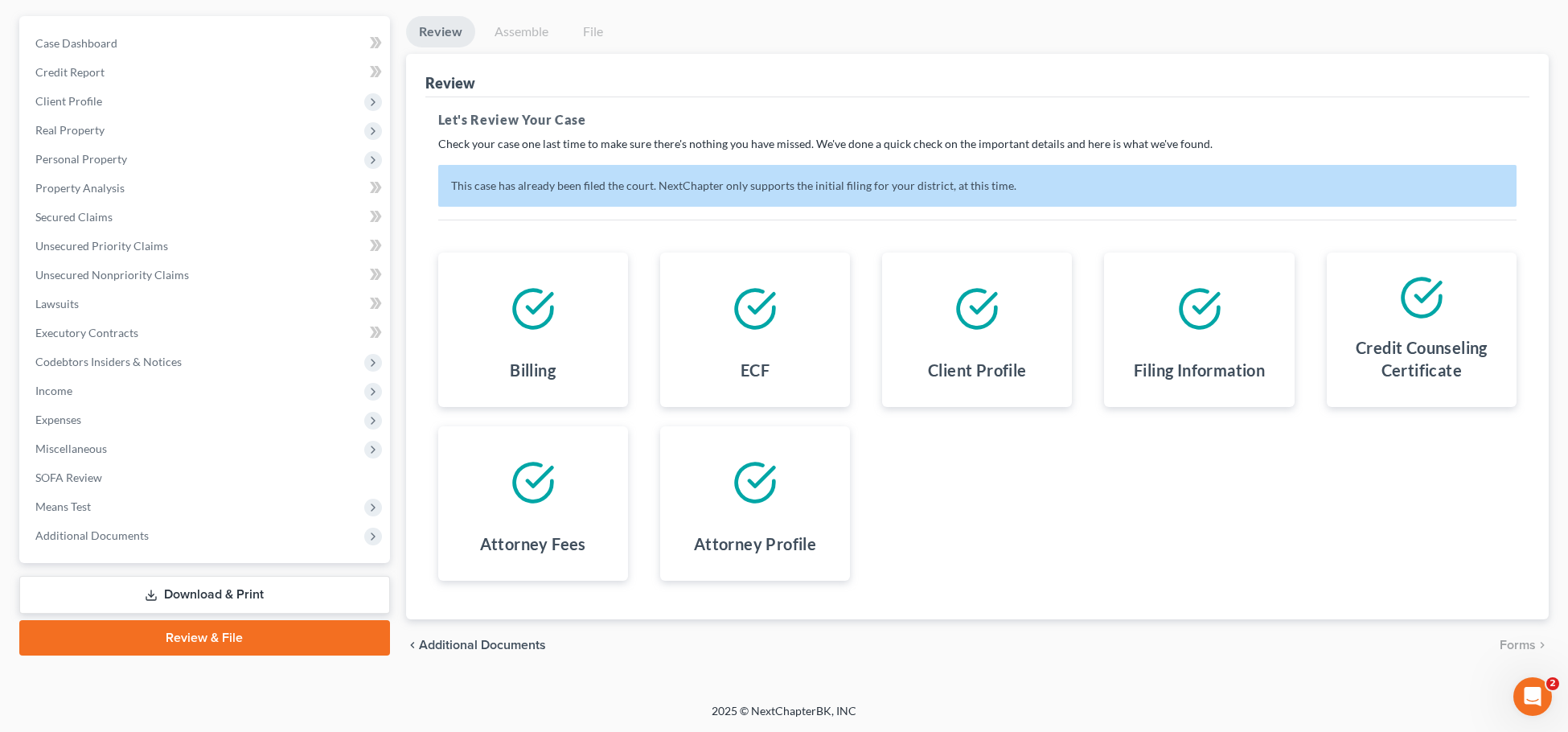
click at [1233, 581] on div "Billing ECF Client Profile Filing Information Credit Counseling Certificate Att…" at bounding box center [978, 416] width 1111 height 366
